Goal: Book appointment/travel/reservation

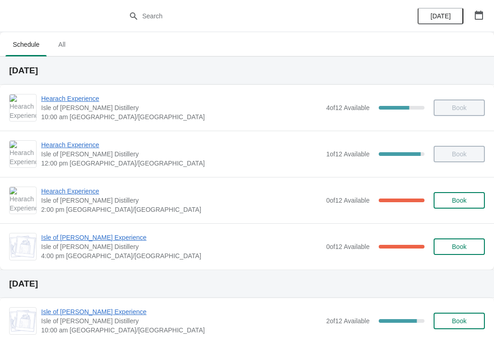
click at [88, 237] on span "Isle of [PERSON_NAME] Experience" at bounding box center [181, 237] width 281 height 9
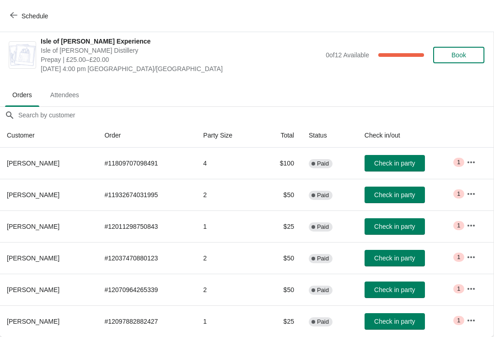
scroll to position [5, 0]
click at [388, 158] on button "Check in party" at bounding box center [395, 163] width 60 height 16
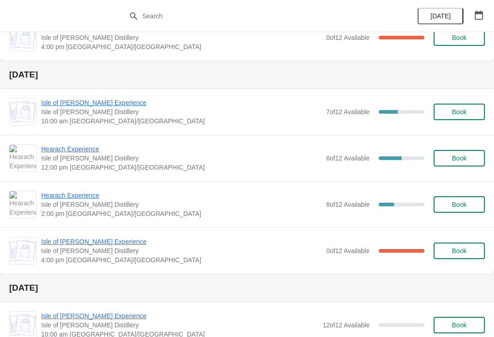
scroll to position [423, 0]
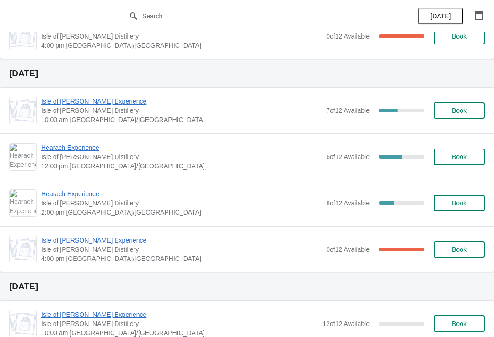
click at [461, 157] on span "Book" at bounding box center [459, 156] width 15 height 7
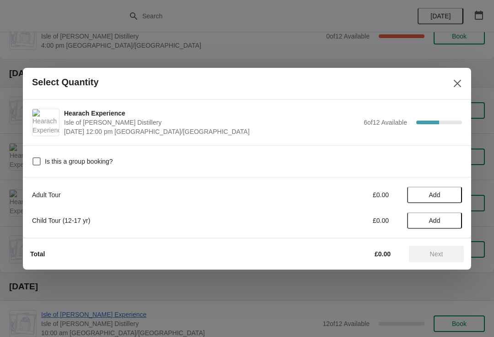
click at [429, 191] on span "Add" at bounding box center [434, 194] width 11 height 7
click at [448, 192] on icon at bounding box center [451, 195] width 10 height 10
click at [438, 252] on span "Next" at bounding box center [436, 253] width 13 height 7
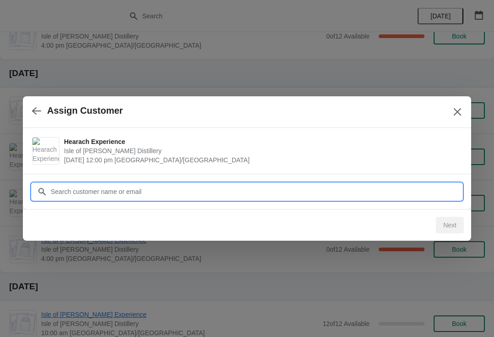
click at [141, 186] on input "Customer" at bounding box center [256, 191] width 412 height 16
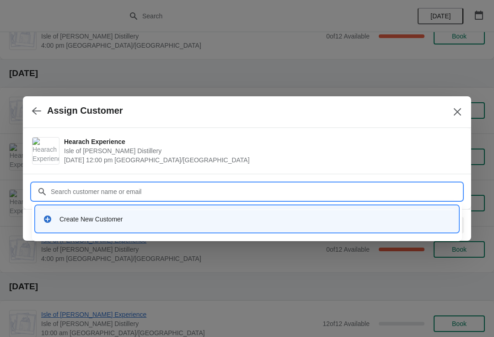
click at [103, 206] on div "Create New Customer" at bounding box center [247, 219] width 423 height 26
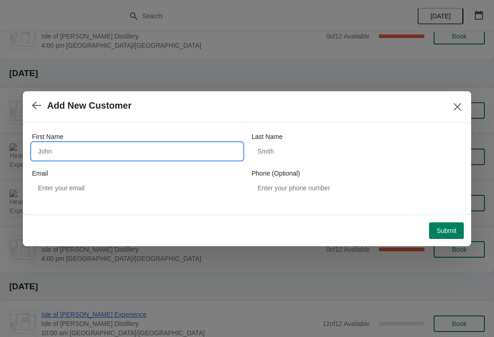
click at [78, 143] on input "First Name" at bounding box center [137, 151] width 211 height 16
type input "Stewart"
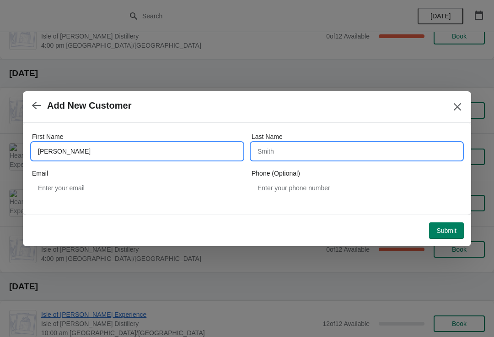
click at [290, 150] on input "Last Name" at bounding box center [357, 151] width 211 height 16
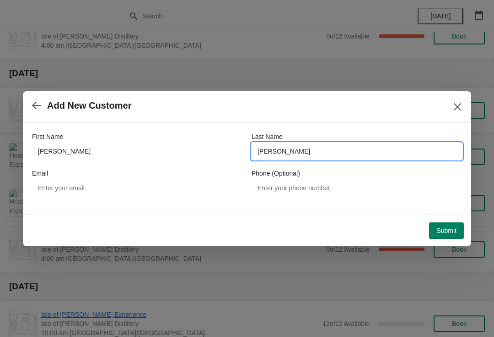
type input "Allan"
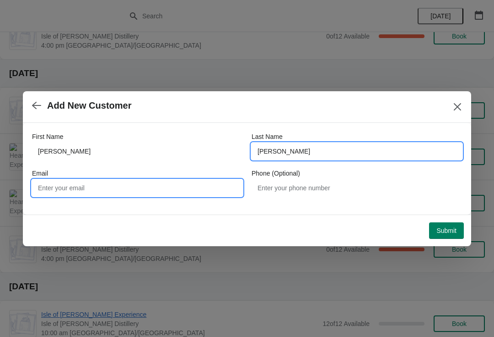
click at [71, 189] on input "Email" at bounding box center [137, 187] width 211 height 16
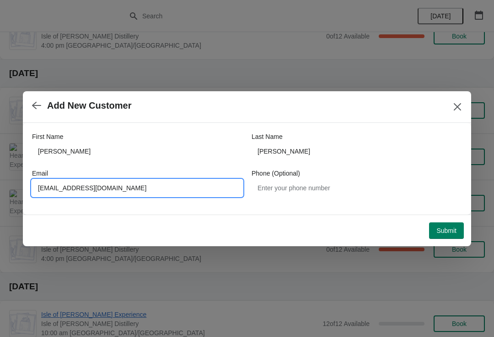
type input "Stewartallan41@gmail.com"
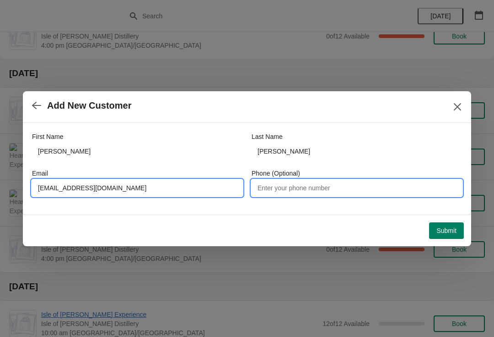
click at [293, 182] on input "Phone (Optional)" at bounding box center [357, 187] width 211 height 16
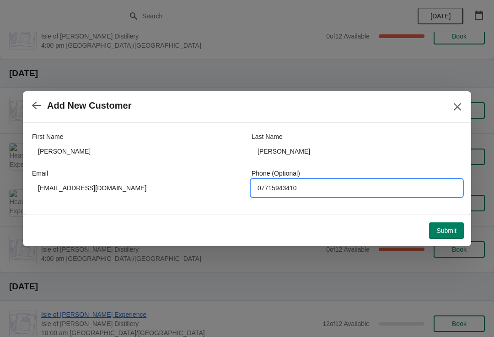
type input "07715943410"
click at [450, 230] on span "Submit" at bounding box center [447, 230] width 20 height 7
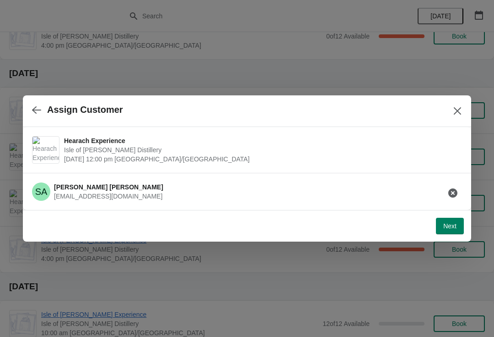
click at [450, 227] on span "Next" at bounding box center [450, 225] width 13 height 7
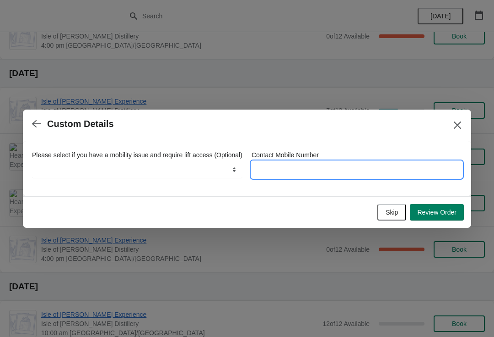
click at [287, 163] on input "Contact Mobile Number" at bounding box center [357, 169] width 211 height 16
type input "07715943410"
click at [435, 216] on span "Review Order" at bounding box center [437, 211] width 39 height 7
